Goal: Information Seeking & Learning: Learn about a topic

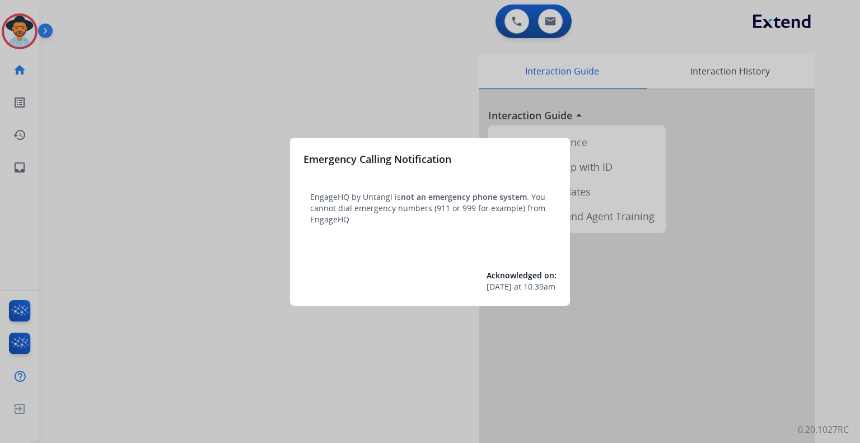
click at [708, 99] on div at bounding box center [430, 221] width 860 height 443
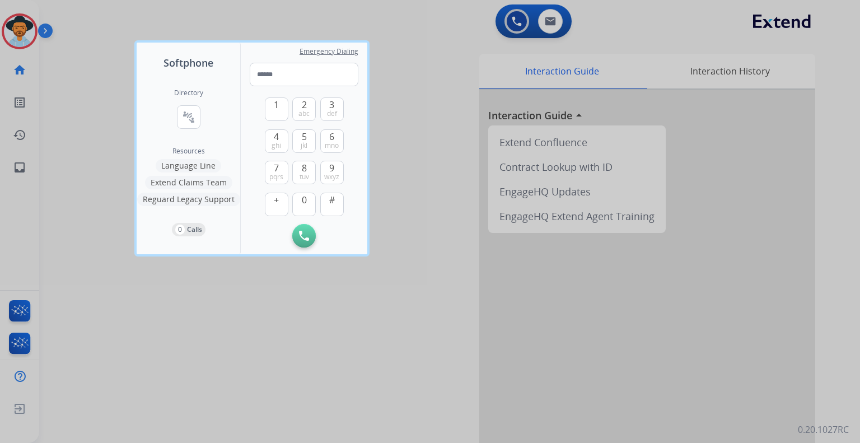
click at [563, 22] on div at bounding box center [430, 221] width 860 height 443
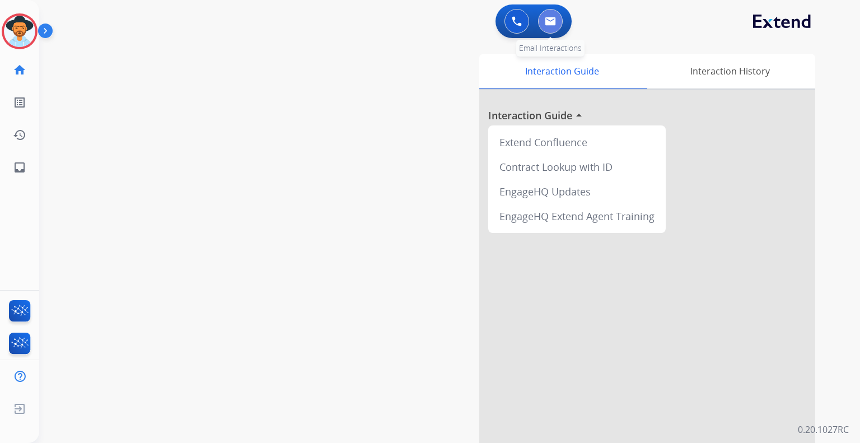
click at [555, 21] on img at bounding box center [549, 21] width 11 height 9
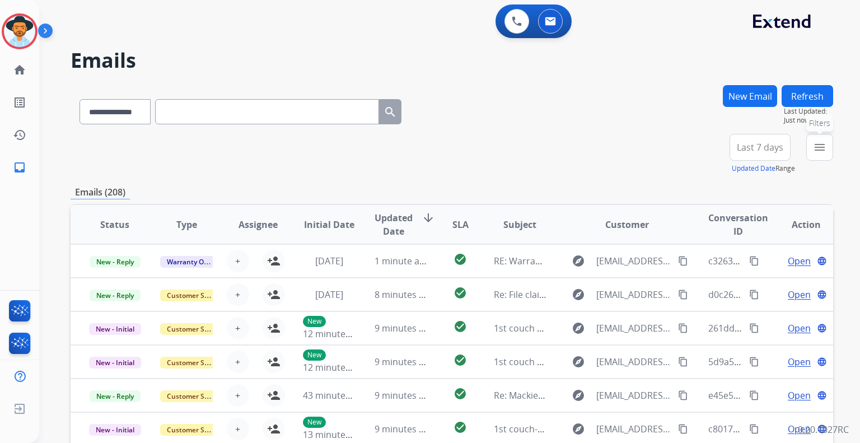
click at [830, 143] on button "menu Filters" at bounding box center [819, 147] width 27 height 27
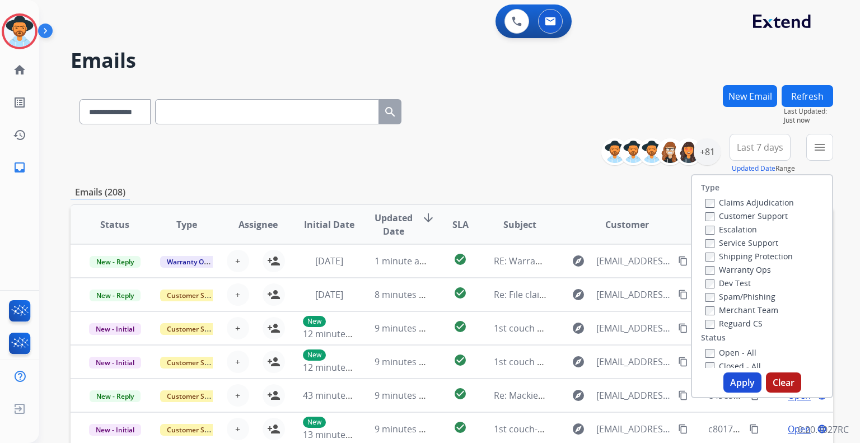
click at [722, 215] on label "Customer Support" at bounding box center [746, 215] width 82 height 11
click at [719, 255] on label "Shipping Protection" at bounding box center [748, 256] width 87 height 11
click at [721, 322] on label "Reguard CS" at bounding box center [733, 323] width 57 height 11
click at [736, 378] on button "Apply" at bounding box center [742, 382] width 38 height 20
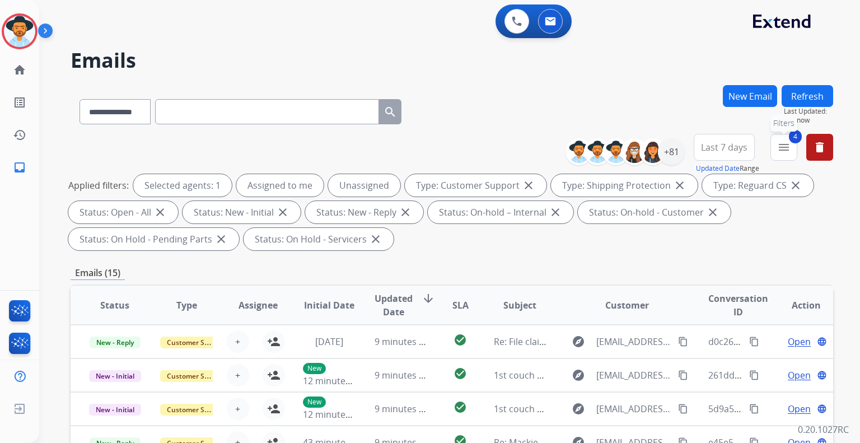
click at [782, 147] on mat-icon "menu" at bounding box center [783, 146] width 13 height 13
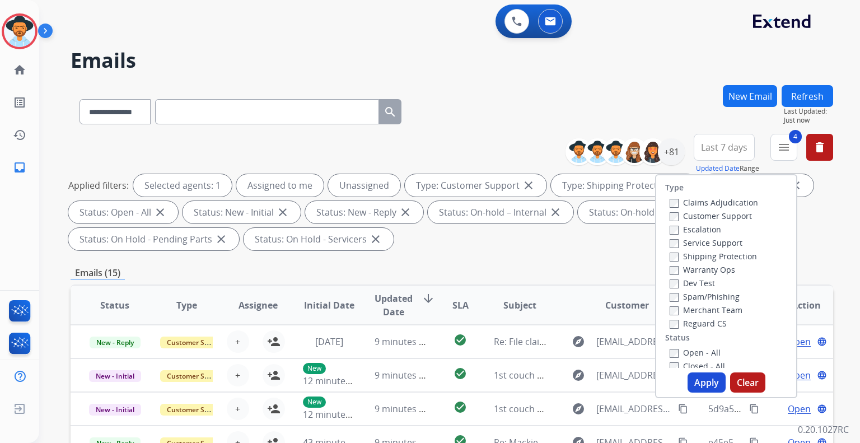
click at [715, 145] on span "Last 7 days" at bounding box center [724, 147] width 46 height 4
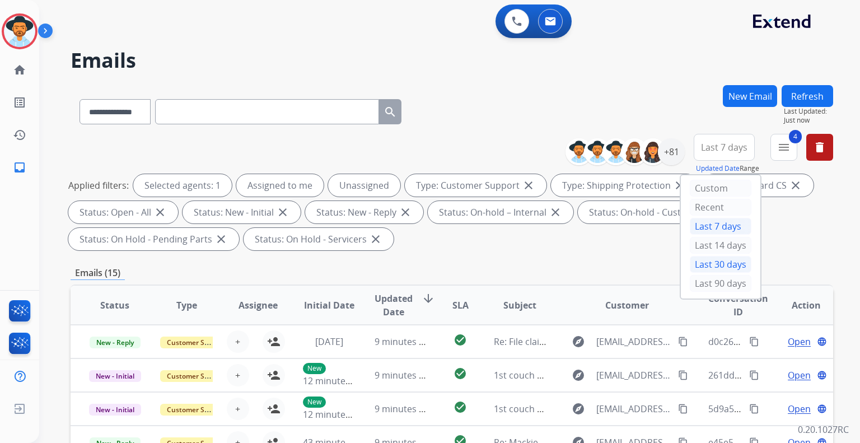
click at [716, 255] on div "Custom Recent Last 7 days Last 14 days Last 30 days Last 90 days" at bounding box center [719, 236] width 79 height 123
click at [717, 260] on div "Last 30 days" at bounding box center [720, 264] width 62 height 17
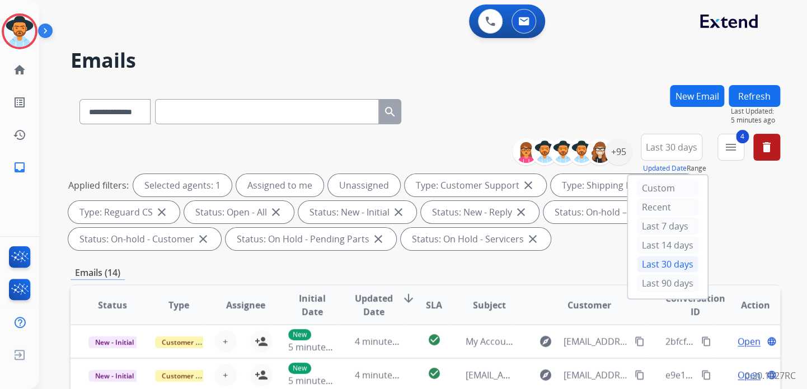
click at [750, 93] on button "Refresh" at bounding box center [754, 96] width 51 height 22
